Goal: Find specific page/section

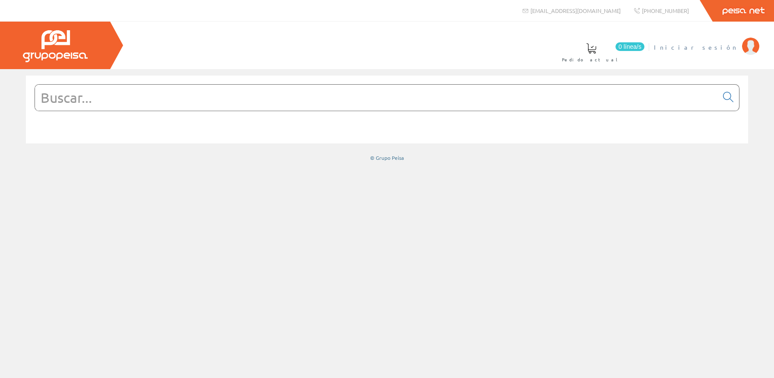
click at [735, 45] on span "Iniciar sesión" at bounding box center [696, 47] width 84 height 9
click at [327, 108] on input "text" at bounding box center [376, 98] width 683 height 26
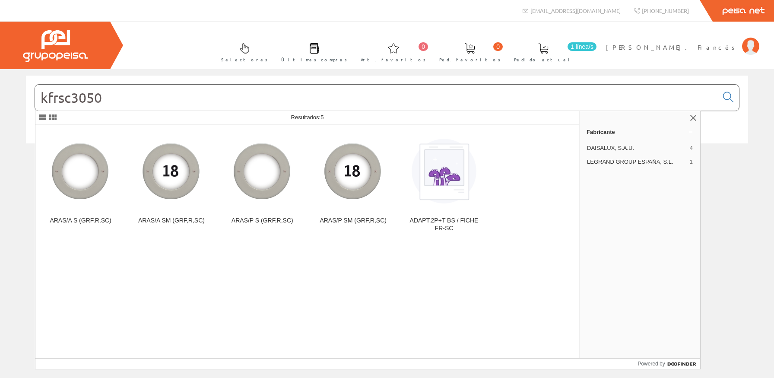
type input "kfrsc3050"
